Goal: Transaction & Acquisition: Book appointment/travel/reservation

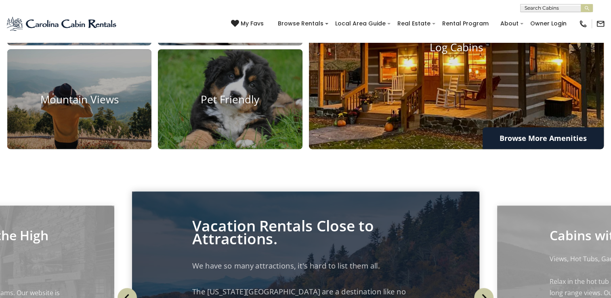
scroll to position [611, 0]
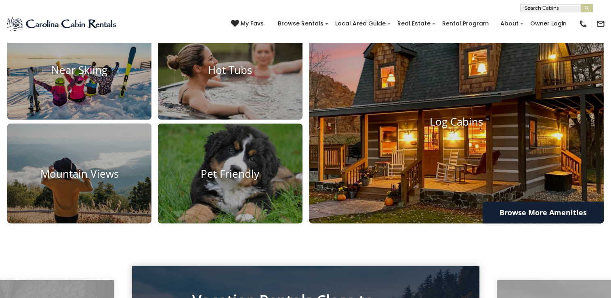
click at [453, 128] on h4 "Log Cabins" at bounding box center [456, 121] width 295 height 13
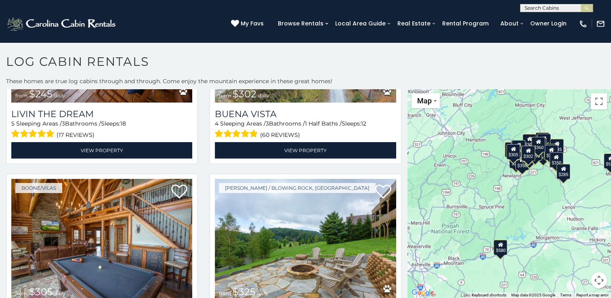
scroll to position [2546, 0]
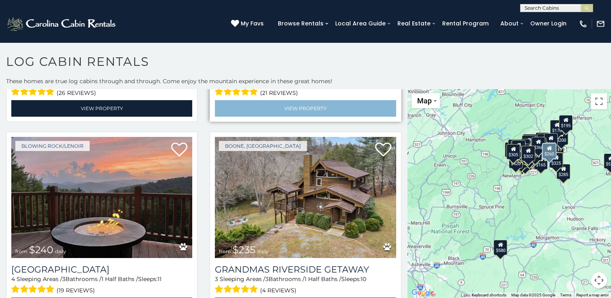
scroll to position [2958, 0]
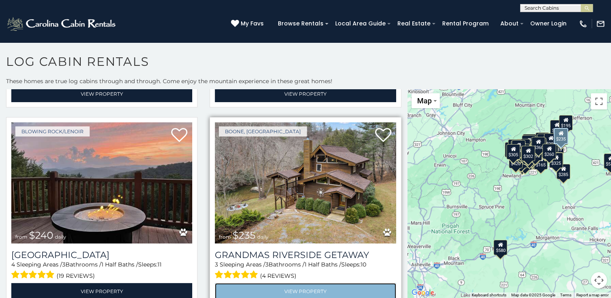
click at [300, 283] on link "View Property" at bounding box center [305, 291] width 181 height 17
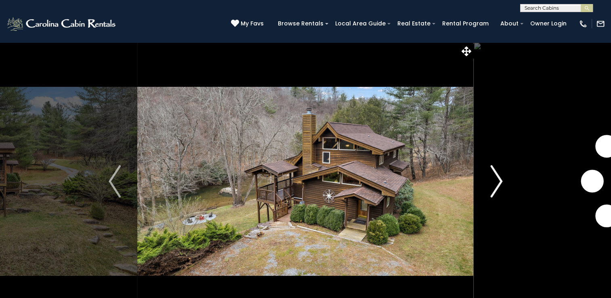
click at [506, 181] on button "Next" at bounding box center [496, 181] width 45 height 279
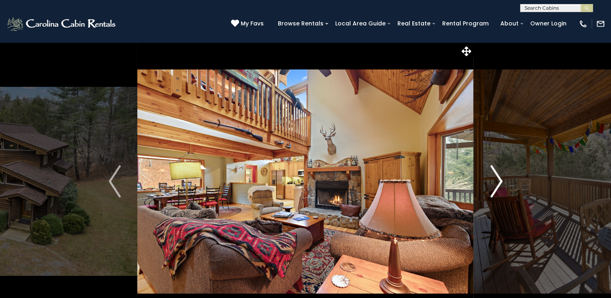
click at [502, 183] on img "Next" at bounding box center [497, 181] width 12 height 32
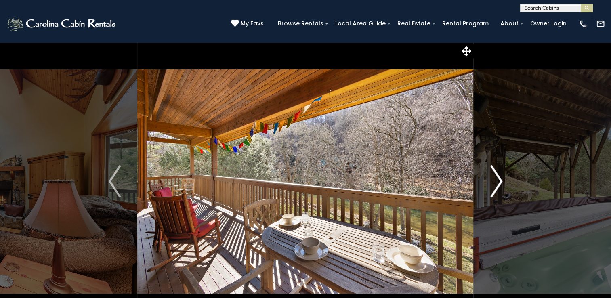
click at [500, 184] on img "Next" at bounding box center [497, 181] width 12 height 32
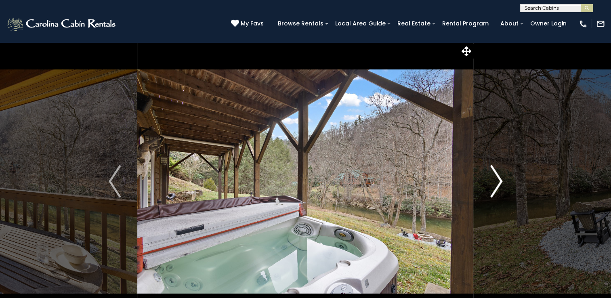
click at [496, 186] on img "Next" at bounding box center [497, 181] width 12 height 32
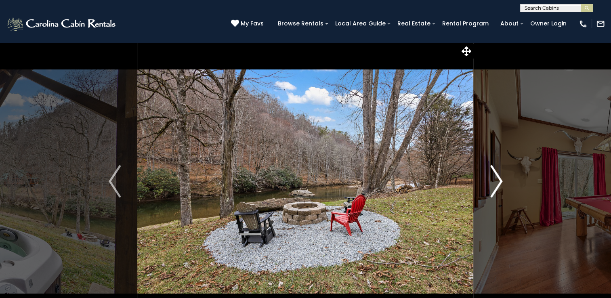
click at [500, 185] on img "Next" at bounding box center [497, 181] width 12 height 32
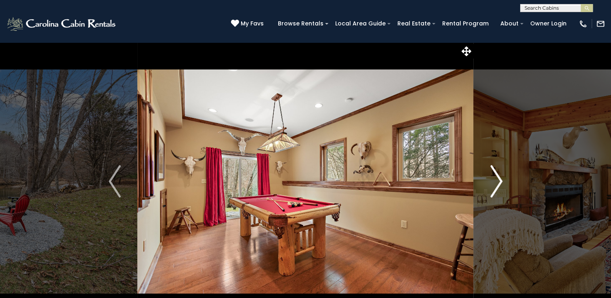
click at [498, 185] on img "Next" at bounding box center [497, 181] width 12 height 32
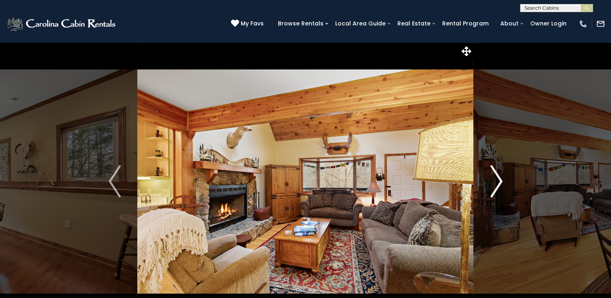
click at [494, 185] on img "Next" at bounding box center [497, 181] width 12 height 32
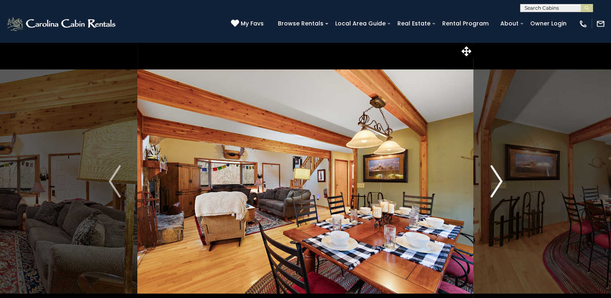
click at [500, 182] on img "Next" at bounding box center [497, 181] width 12 height 32
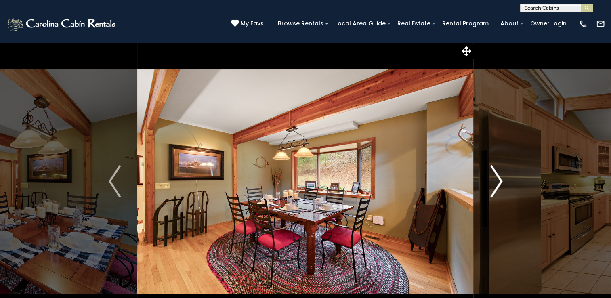
click at [499, 182] on img "Next" at bounding box center [497, 181] width 12 height 32
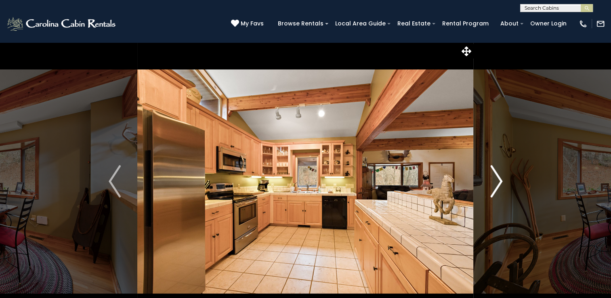
click at [498, 183] on img "Next" at bounding box center [497, 181] width 12 height 32
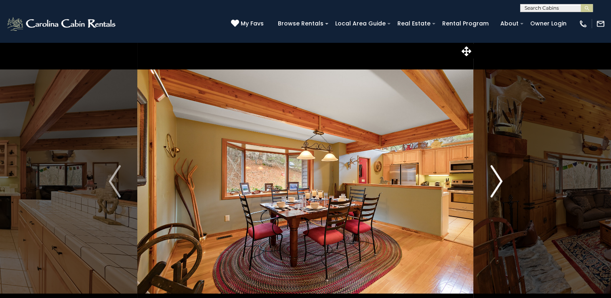
click at [501, 182] on img "Next" at bounding box center [497, 181] width 12 height 32
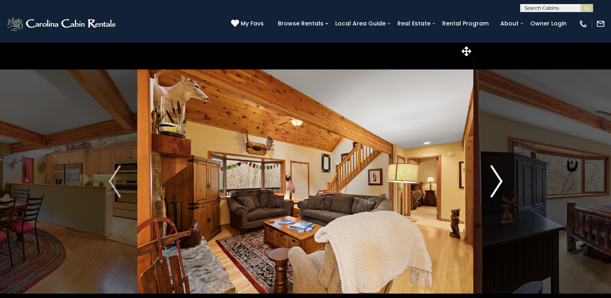
click at [500, 183] on img "Next" at bounding box center [497, 181] width 12 height 32
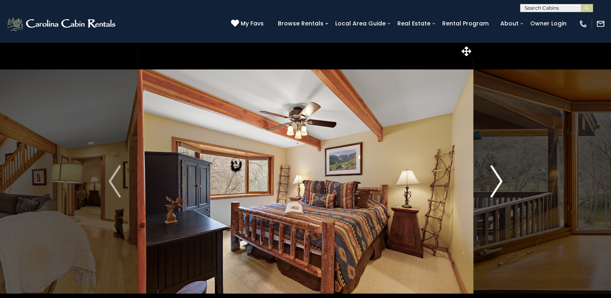
click at [499, 183] on img "Next" at bounding box center [497, 181] width 12 height 32
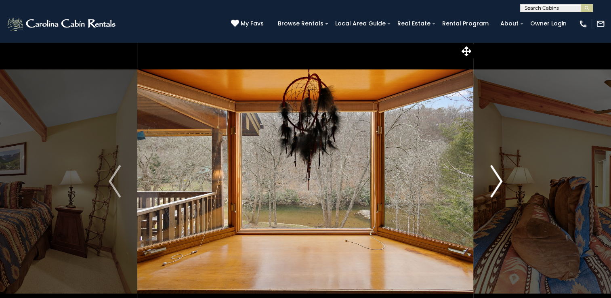
click at [499, 183] on img "Next" at bounding box center [497, 181] width 12 height 32
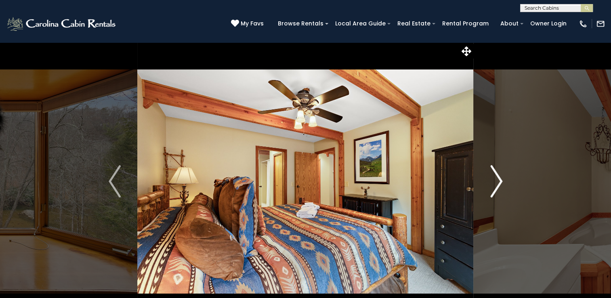
click at [499, 183] on img "Next" at bounding box center [497, 181] width 12 height 32
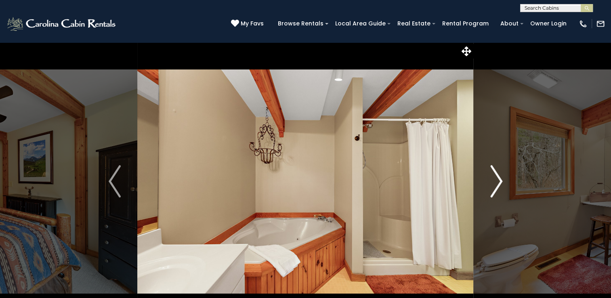
click at [498, 183] on img "Next" at bounding box center [497, 181] width 12 height 32
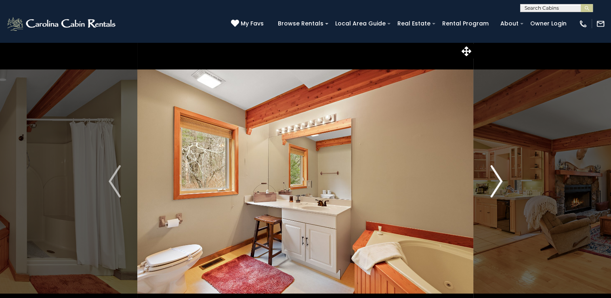
click at [498, 183] on img "Next" at bounding box center [497, 181] width 12 height 32
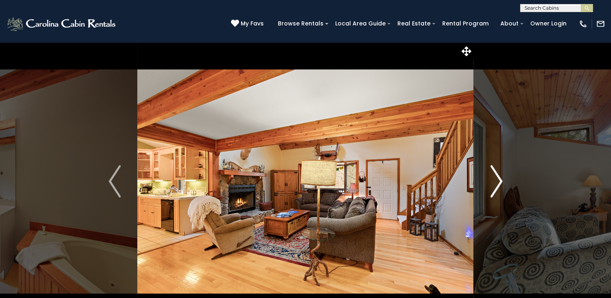
click at [498, 183] on img "Next" at bounding box center [497, 181] width 12 height 32
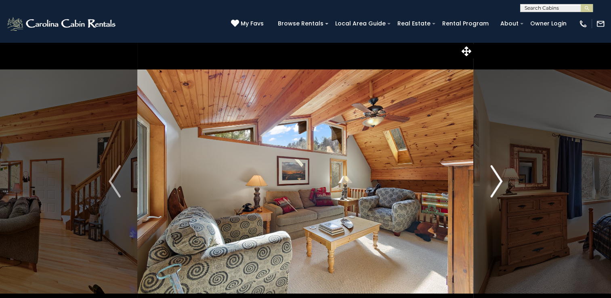
click at [498, 183] on img "Next" at bounding box center [497, 181] width 12 height 32
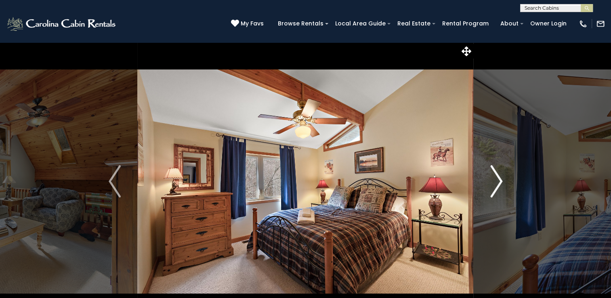
click at [498, 183] on img "Next" at bounding box center [497, 181] width 12 height 32
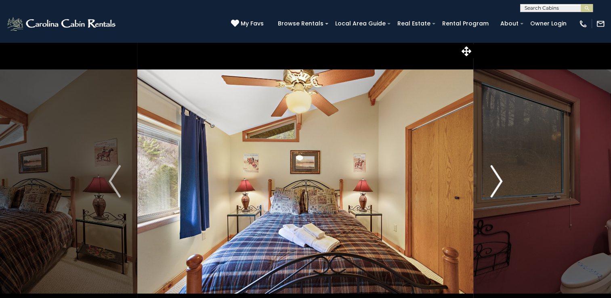
click at [497, 183] on img "Next" at bounding box center [497, 181] width 12 height 32
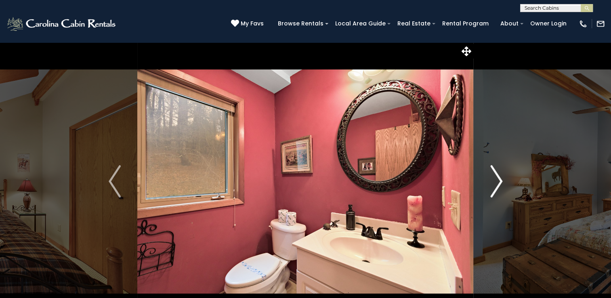
click at [497, 183] on img "Next" at bounding box center [497, 181] width 12 height 32
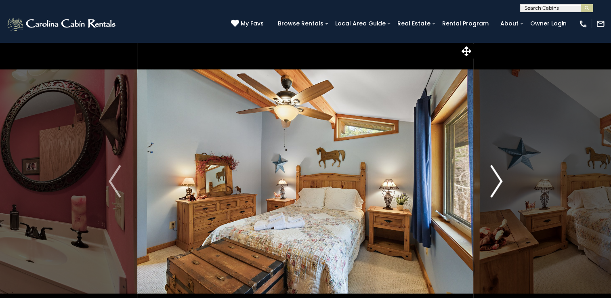
click at [496, 183] on img "Next" at bounding box center [497, 181] width 12 height 32
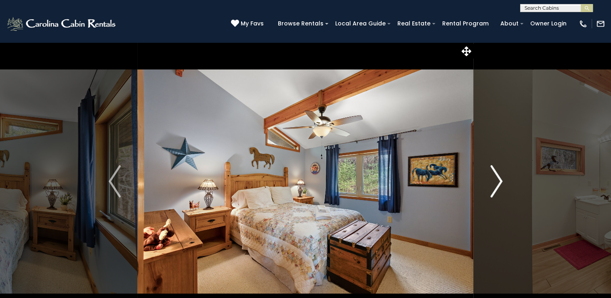
click at [495, 183] on img "Next" at bounding box center [497, 181] width 12 height 32
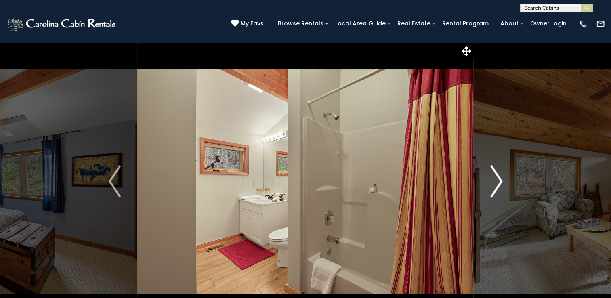
click at [495, 183] on img "Next" at bounding box center [497, 181] width 12 height 32
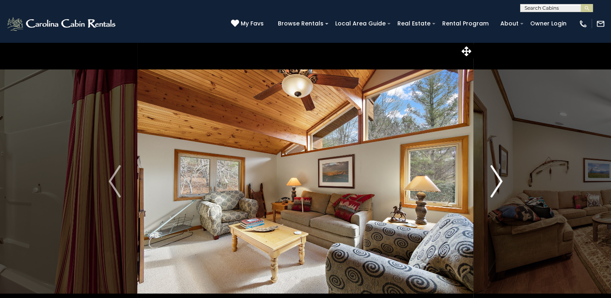
click at [493, 183] on img "Next" at bounding box center [497, 181] width 12 height 32
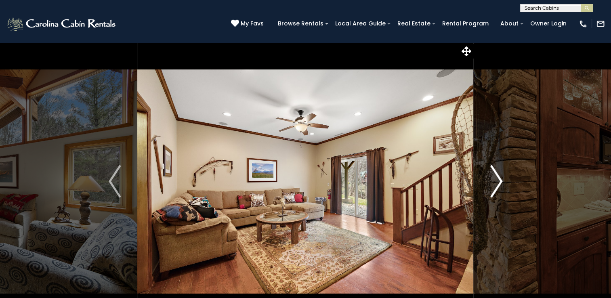
click at [493, 183] on img "Next" at bounding box center [497, 181] width 12 height 32
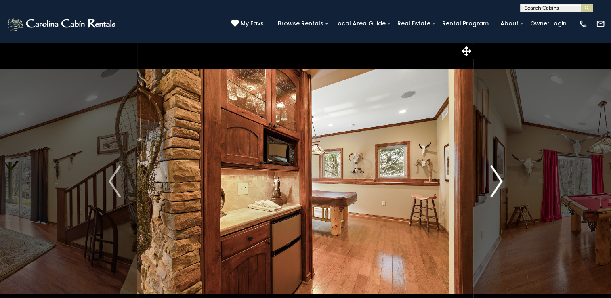
click at [493, 183] on img "Next" at bounding box center [497, 181] width 12 height 32
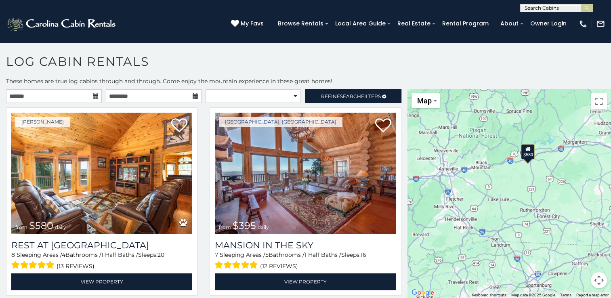
drag, startPoint x: 475, startPoint y: 169, endPoint x: 501, endPoint y: 72, distance: 100.1
click at [501, 72] on div "**********" at bounding box center [305, 178] width 611 height 249
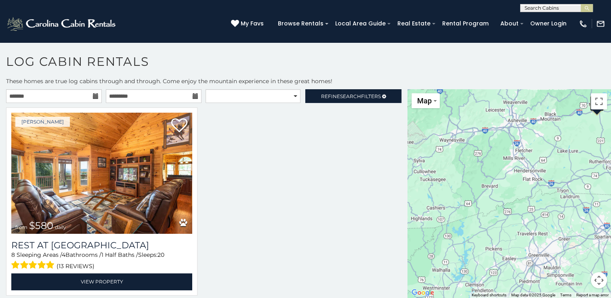
drag, startPoint x: 469, startPoint y: 210, endPoint x: 538, endPoint y: 160, distance: 85.1
click at [538, 160] on div "$580" at bounding box center [510, 193] width 204 height 209
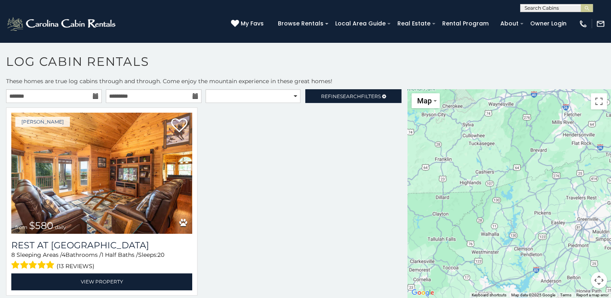
drag, startPoint x: 480, startPoint y: 183, endPoint x: 530, endPoint y: 145, distance: 63.0
click at [530, 145] on div "$580" at bounding box center [510, 193] width 204 height 209
